Goal: Information Seeking & Learning: Learn about a topic

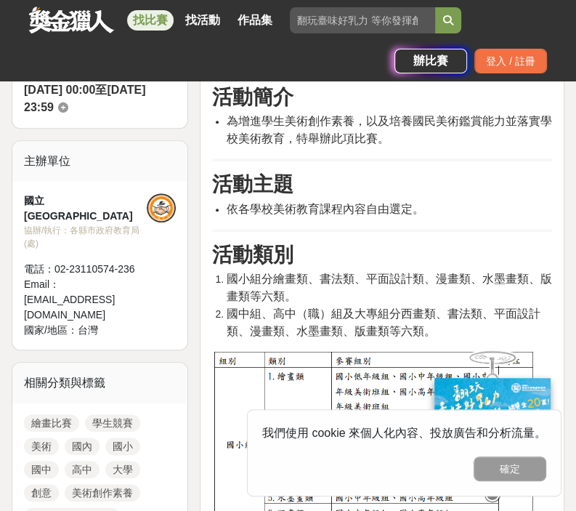
scroll to position [427, 0]
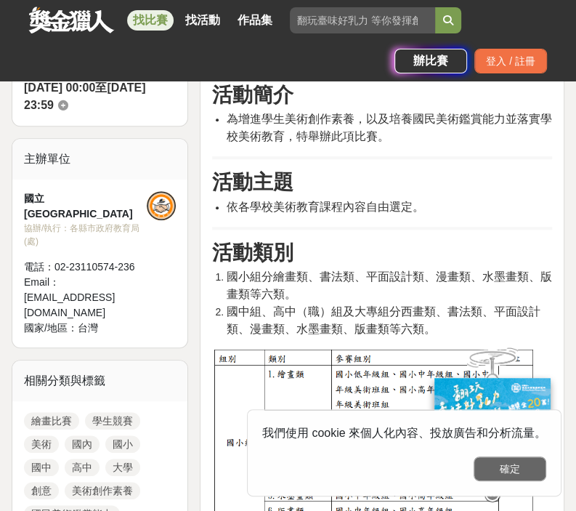
click at [525, 467] on button "確定" at bounding box center [510, 468] width 73 height 25
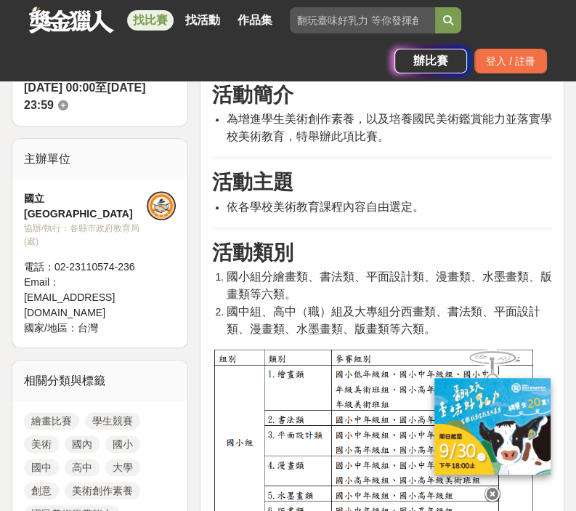
click at [492, 489] on icon at bounding box center [493, 494] width 16 height 16
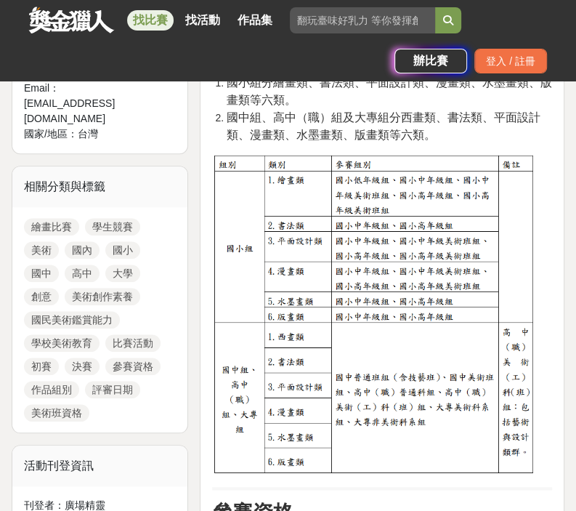
scroll to position [618, 0]
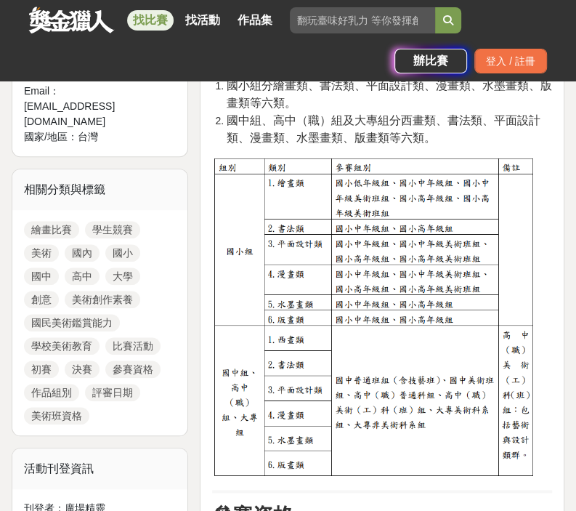
click at [44, 221] on link "繪畫比賽" at bounding box center [51, 229] width 55 height 17
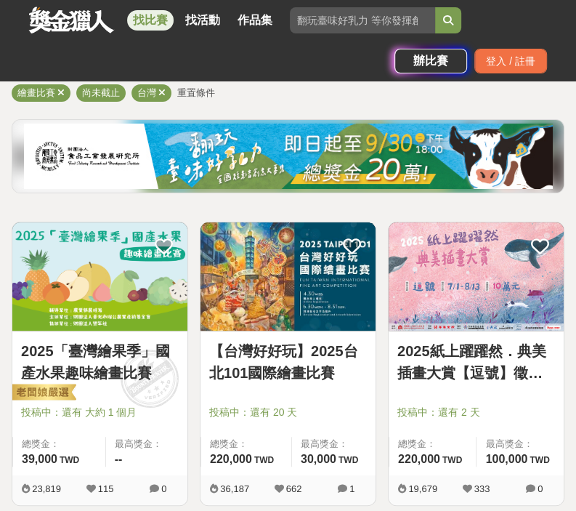
scroll to position [195, 0]
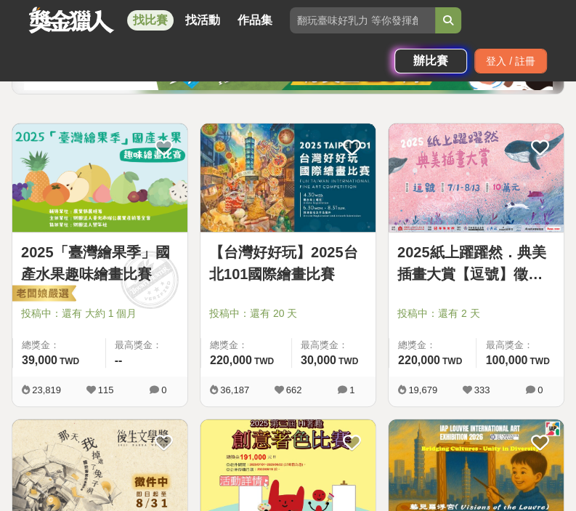
click at [102, 278] on link "2025「臺灣繪果季」國產水果趣味繪畫比賽" at bounding box center [100, 263] width 158 height 44
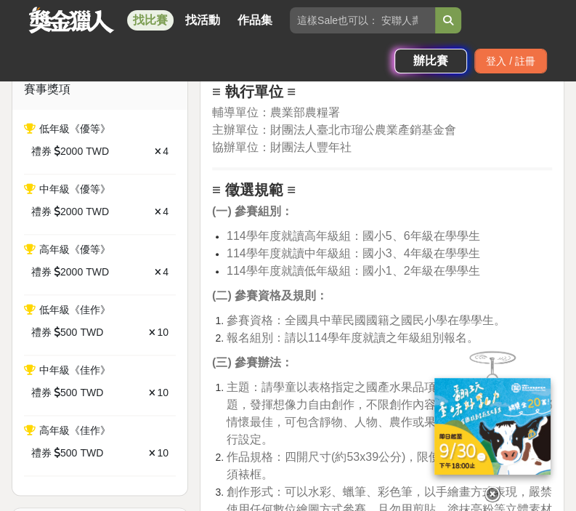
scroll to position [743, 0]
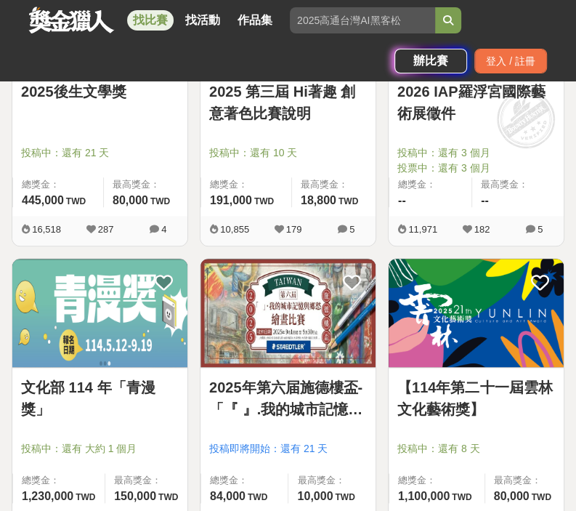
scroll to position [651, 0]
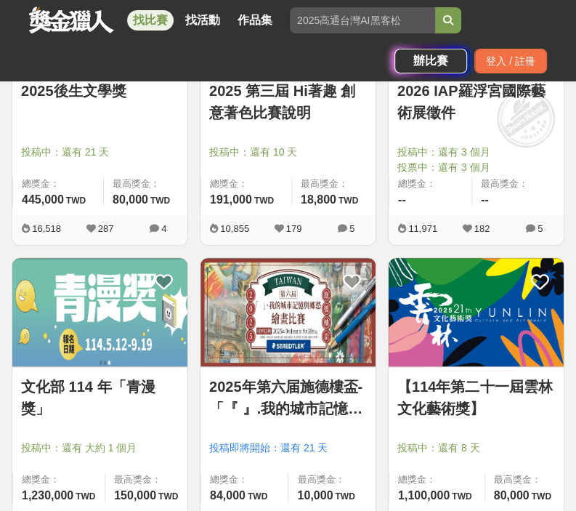
click at [479, 363] on img at bounding box center [476, 312] width 175 height 108
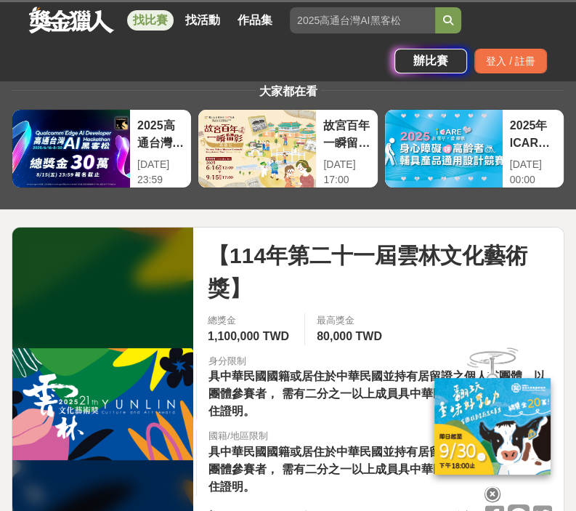
scroll to position [164, 0]
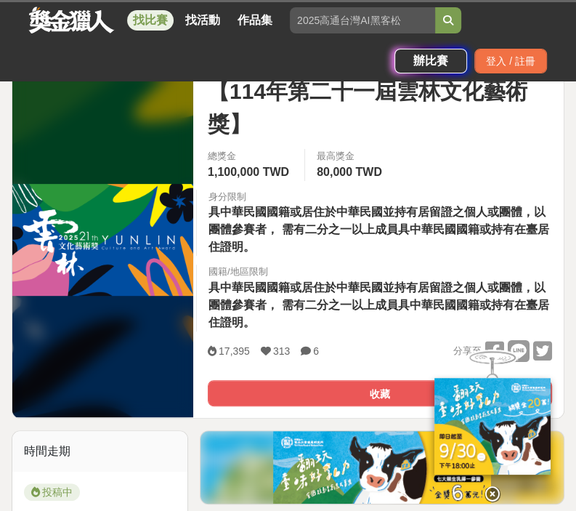
click at [493, 486] on icon at bounding box center [493, 494] width 16 height 16
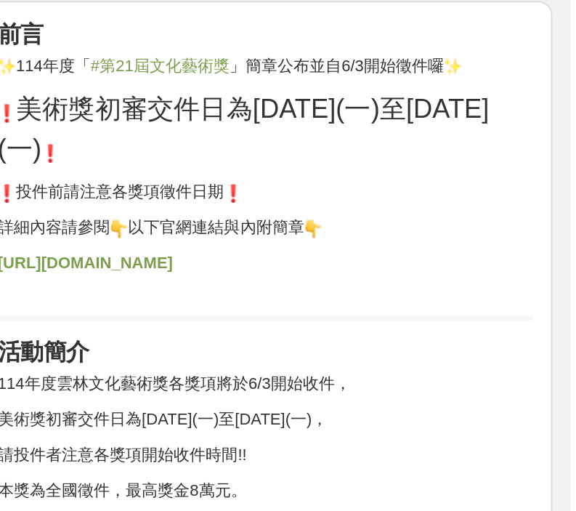
scroll to position [565, 0]
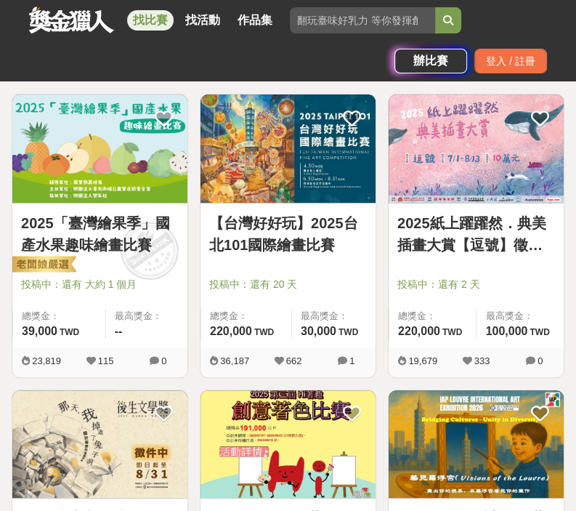
scroll to position [223, 0]
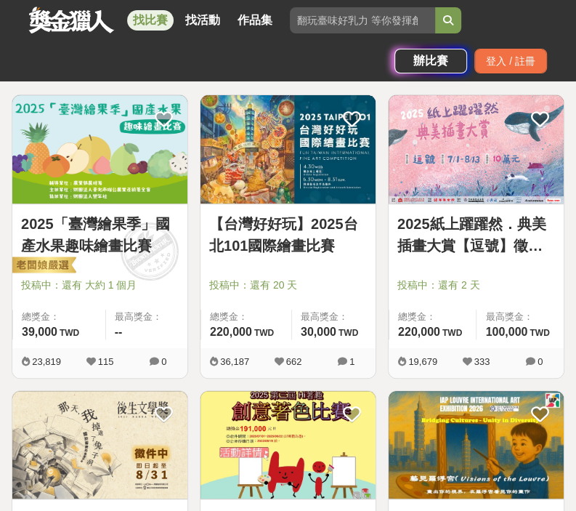
click at [312, 243] on link "【台灣好好玩】2025台北101國際繪畫比賽" at bounding box center [288, 235] width 158 height 44
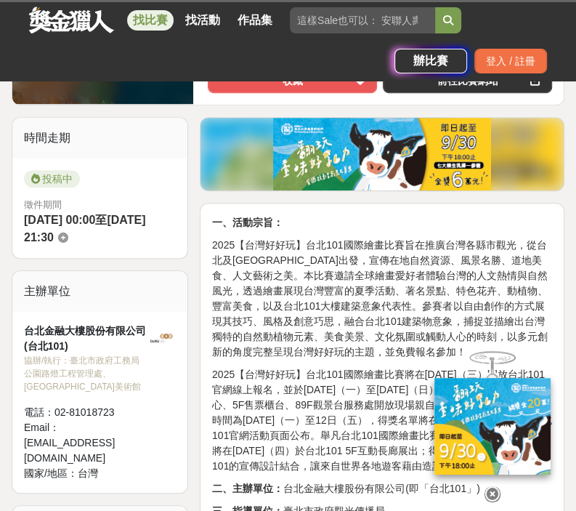
scroll to position [328, 0]
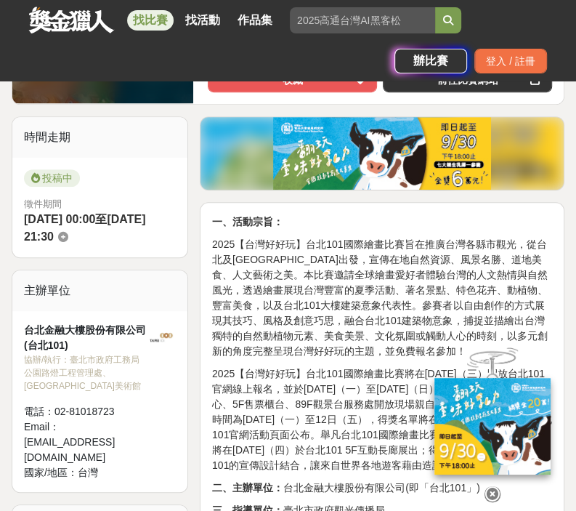
click at [488, 482] on div at bounding box center [492, 491] width 145 height 25
click at [492, 493] on icon at bounding box center [493, 494] width 16 height 16
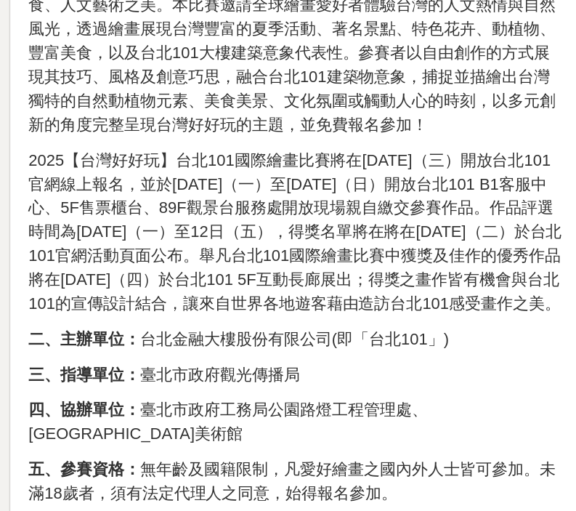
scroll to position [415, 0]
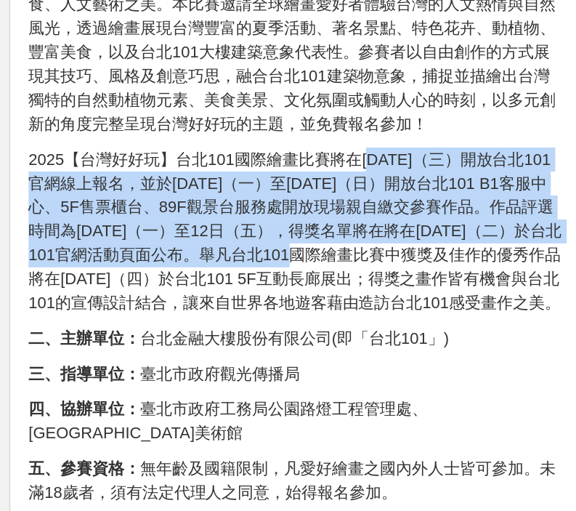
drag, startPoint x: 432, startPoint y: 290, endPoint x: 449, endPoint y: 350, distance: 61.9
click at [449, 350] on p "2025【台灣好好玩】台北101國際繪畫比賽將在[DATE]（三）開放台北101官網線上報名，並於[DATE]（一）至[DATE]（日）開放台北101 B1客…" at bounding box center [382, 332] width 340 height 107
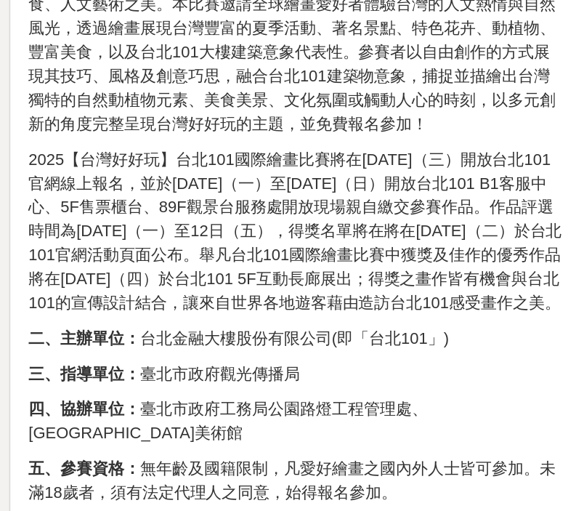
scroll to position [414, 0]
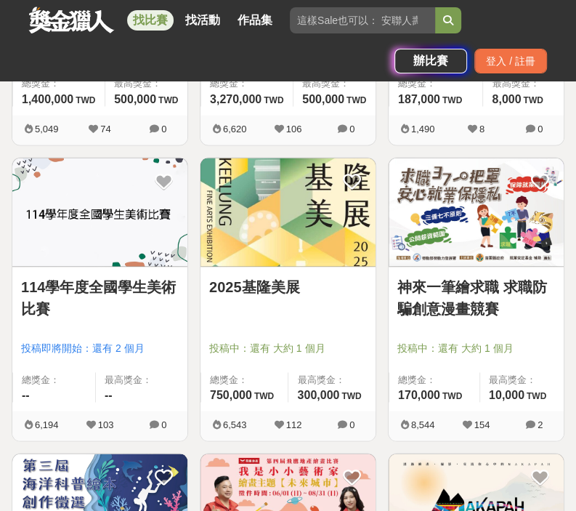
scroll to position [1342, 0]
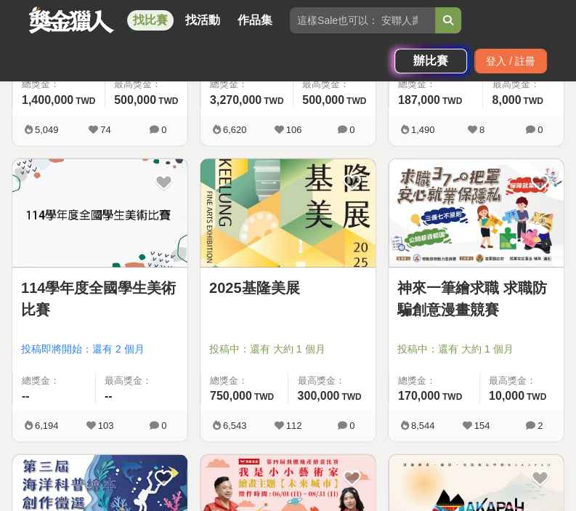
click at [282, 281] on link "2025基隆美展" at bounding box center [288, 287] width 158 height 22
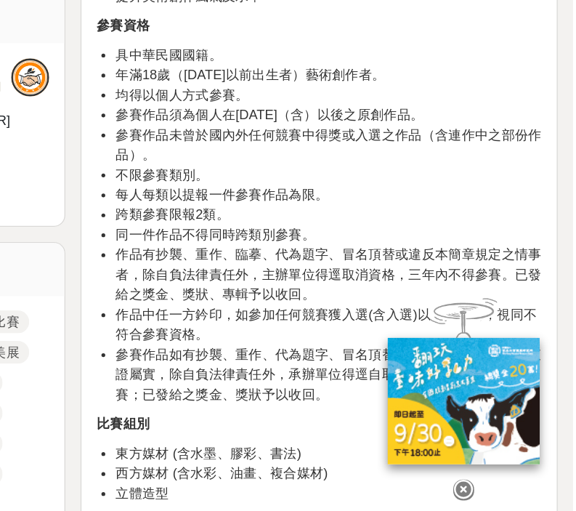
scroll to position [453, 0]
click at [488, 492] on icon at bounding box center [493, 494] width 16 height 16
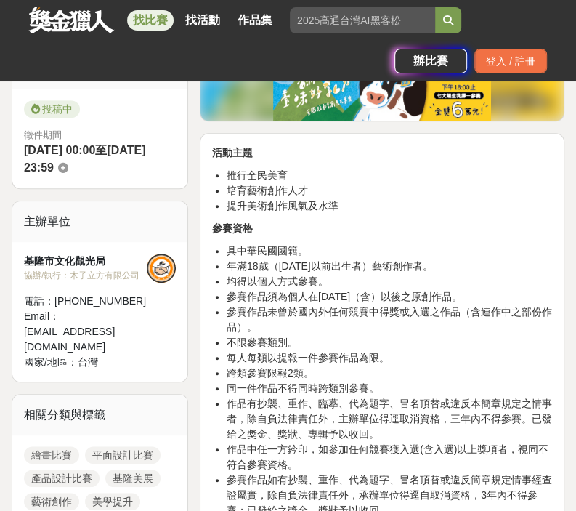
scroll to position [0, 0]
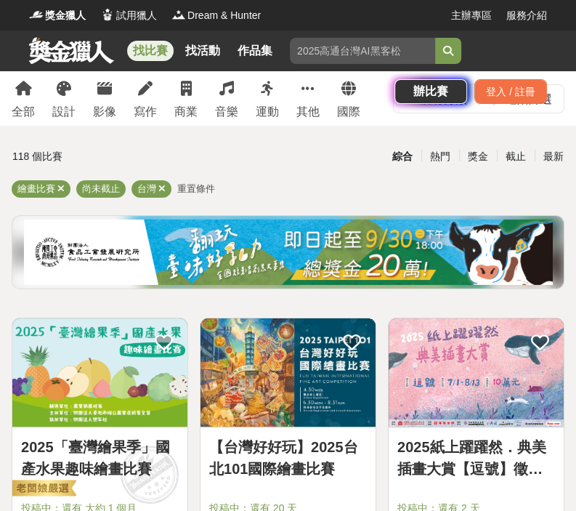
click at [350, 107] on div "找比賽 找活動 作品集 辦比賽 登入 / 註冊" at bounding box center [288, 71] width 576 height 81
click at [354, 84] on div "找比賽 找活動 作品集 辦比賽 登入 / 註冊" at bounding box center [288, 71] width 576 height 81
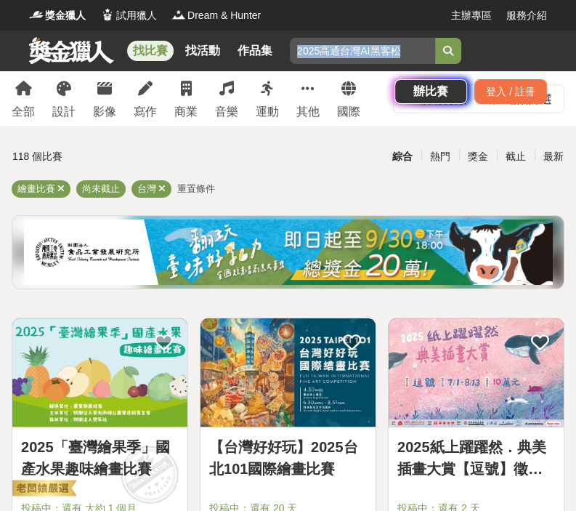
click at [354, 84] on div "找比賽 找活動 作品集 辦比賽 登入 / 註冊" at bounding box center [288, 71] width 576 height 81
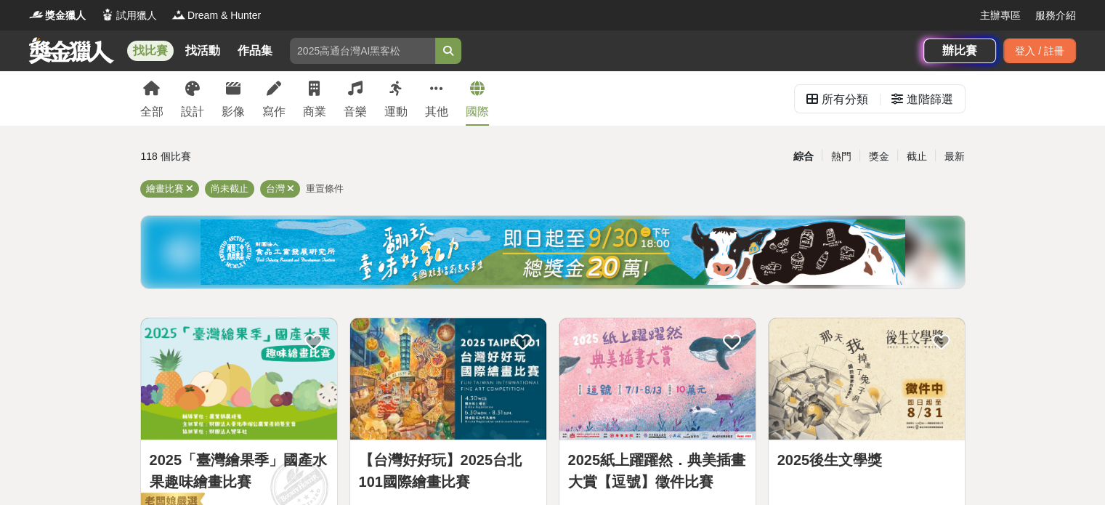
click at [483, 87] on icon at bounding box center [477, 88] width 15 height 15
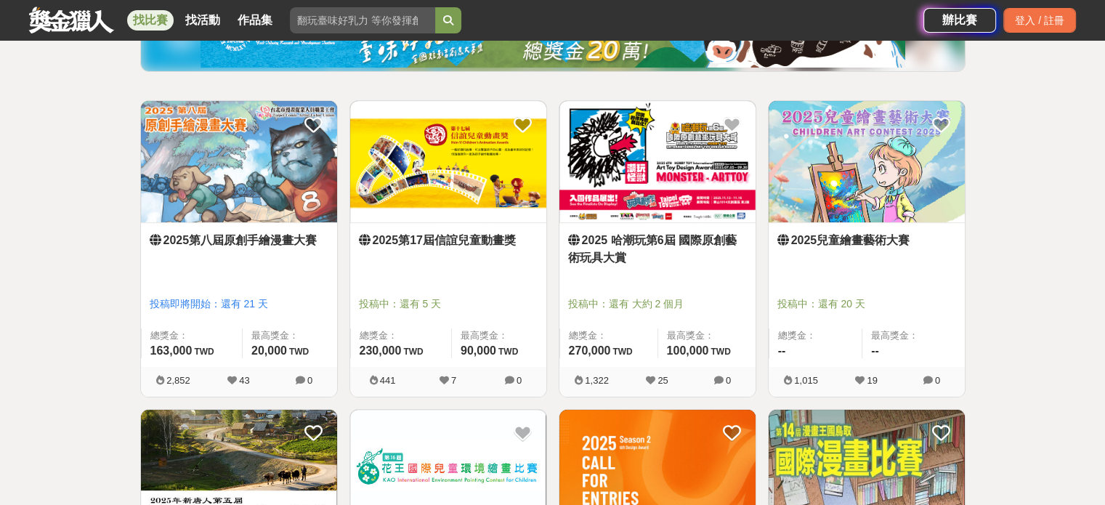
scroll to position [237, 0]
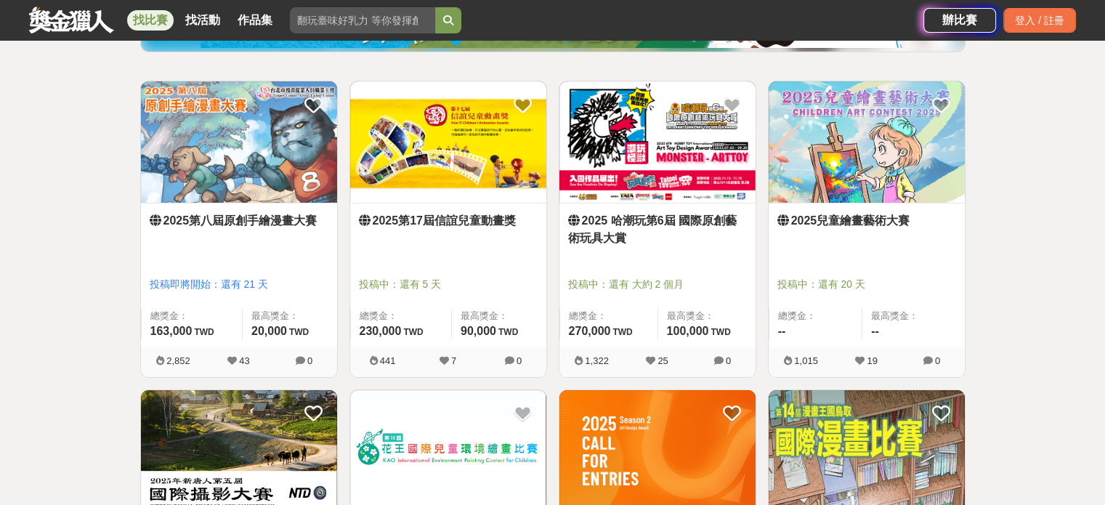
click at [576, 214] on link "2025兒童繪畫藝術大賽" at bounding box center [867, 220] width 179 height 17
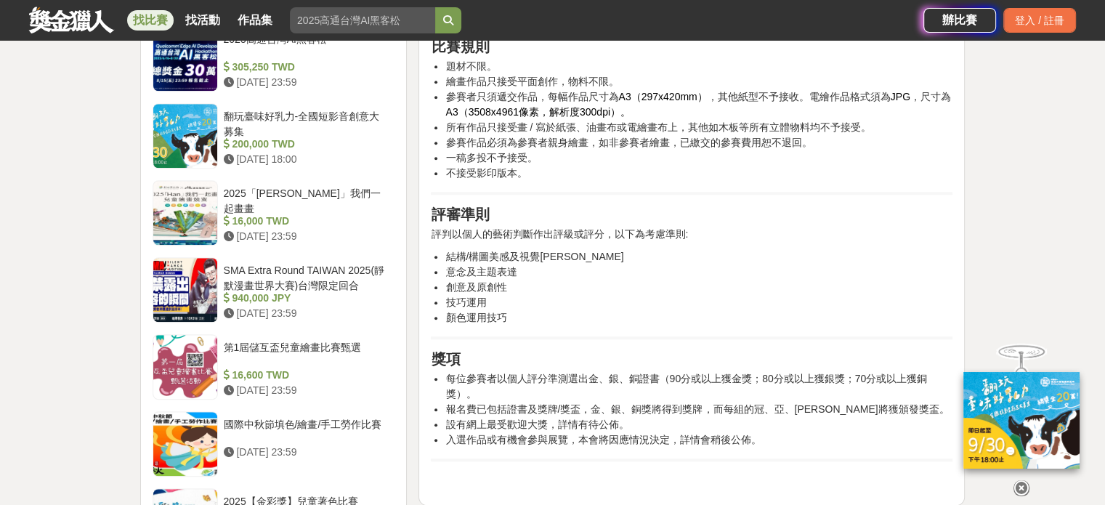
scroll to position [1172, 0]
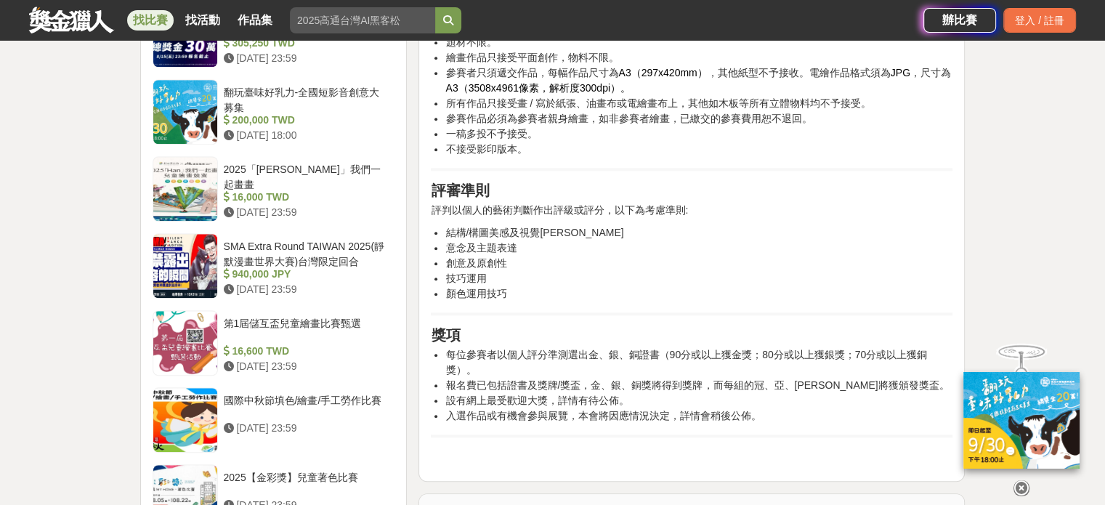
click at [576, 483] on icon at bounding box center [1022, 488] width 16 height 16
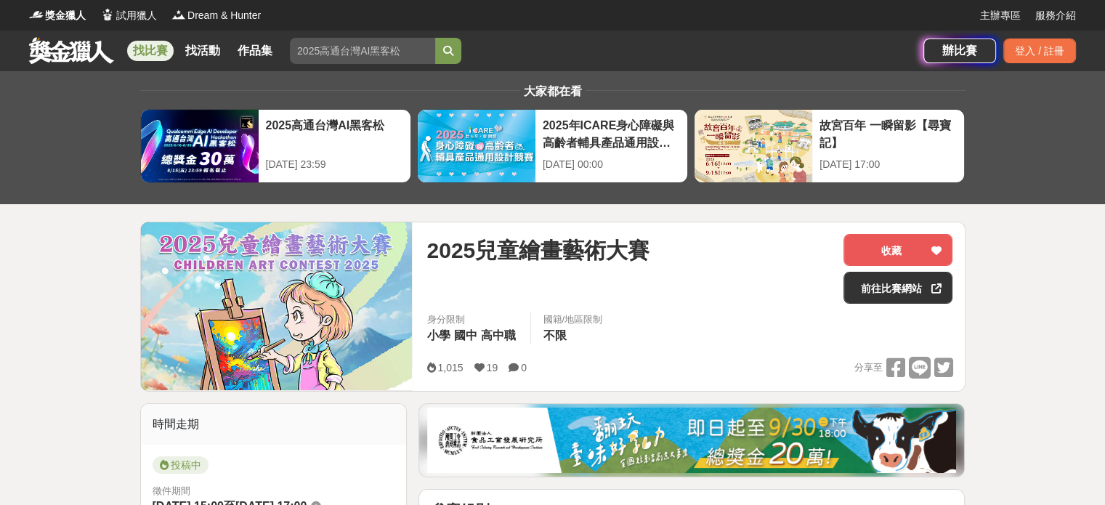
scroll to position [0, 0]
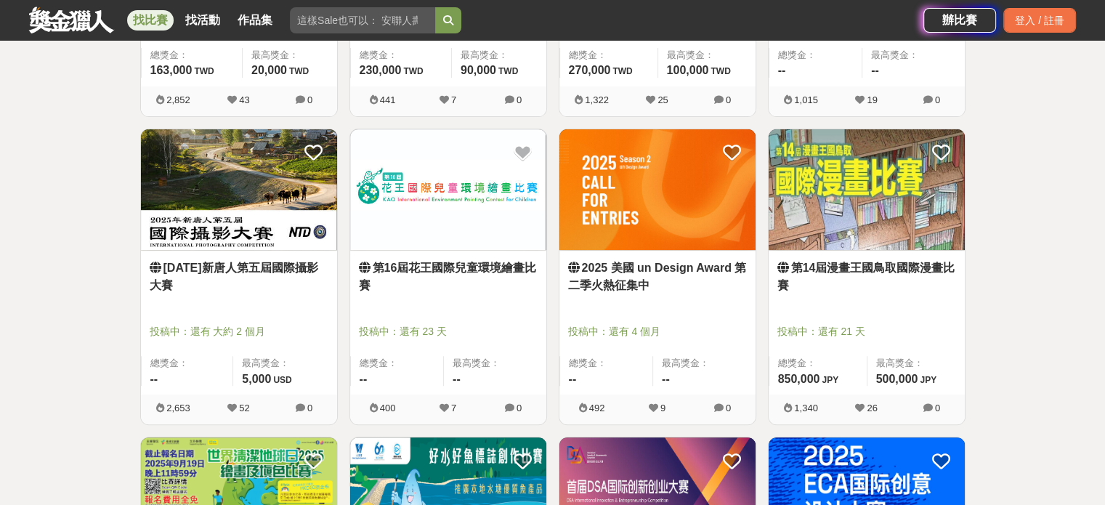
scroll to position [499, 0]
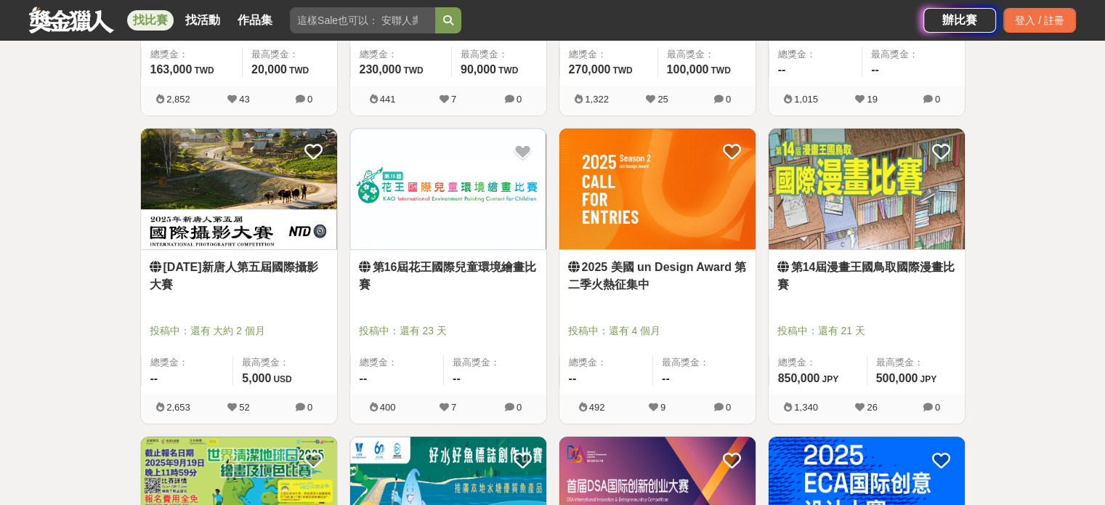
click at [279, 281] on link "[DATE]新唐⼈第五屆國際攝影大賽" at bounding box center [239, 276] width 179 height 35
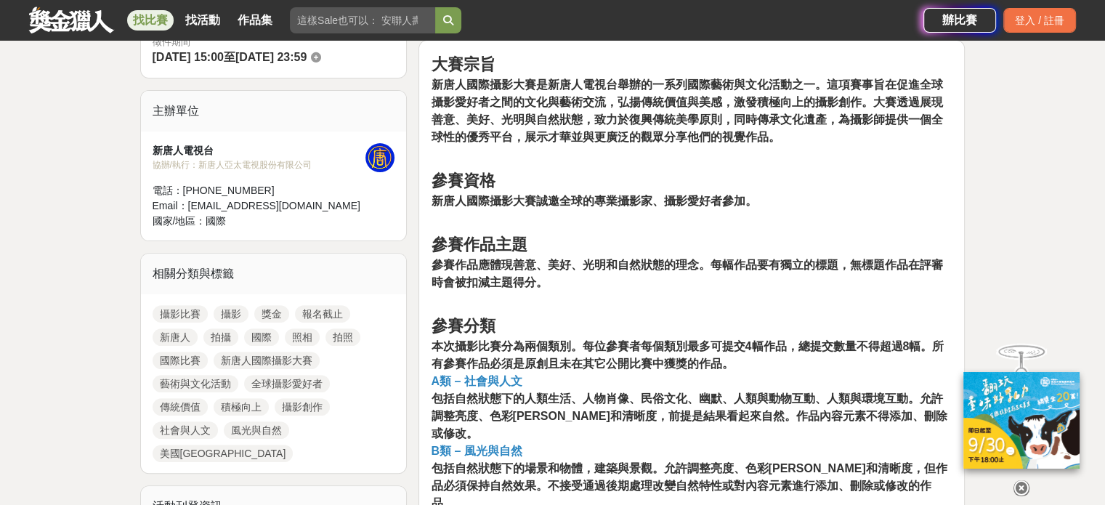
scroll to position [450, 0]
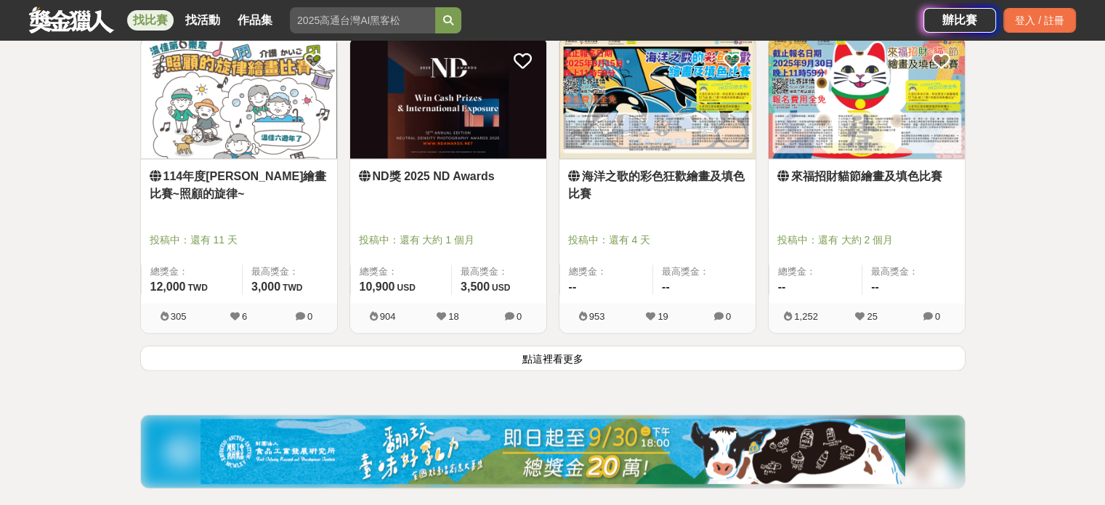
scroll to position [1826, 0]
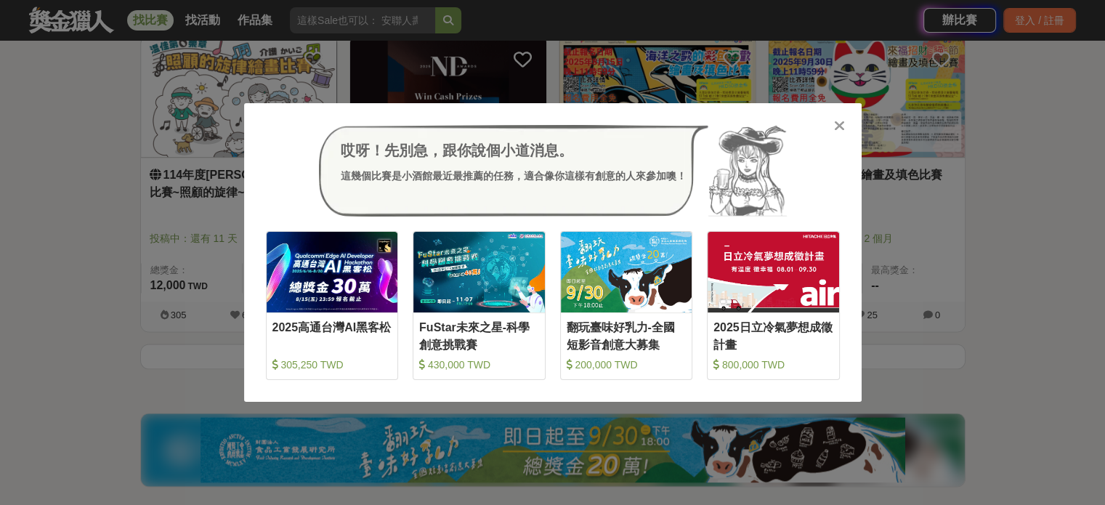
click at [576, 122] on icon at bounding box center [839, 125] width 11 height 15
